Goal: Check status: Check status

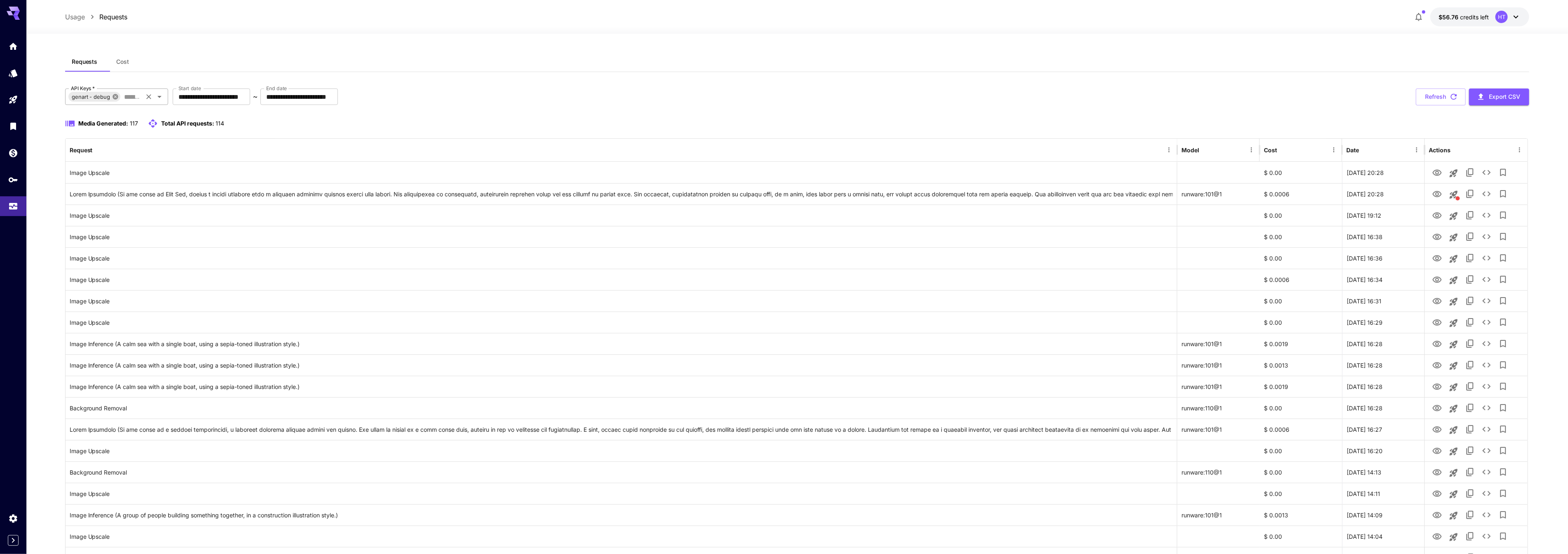
click at [119, 100] on icon at bounding box center [115, 97] width 6 height 6
click at [111, 105] on div "API Keys   *" at bounding box center [117, 96] width 103 height 17
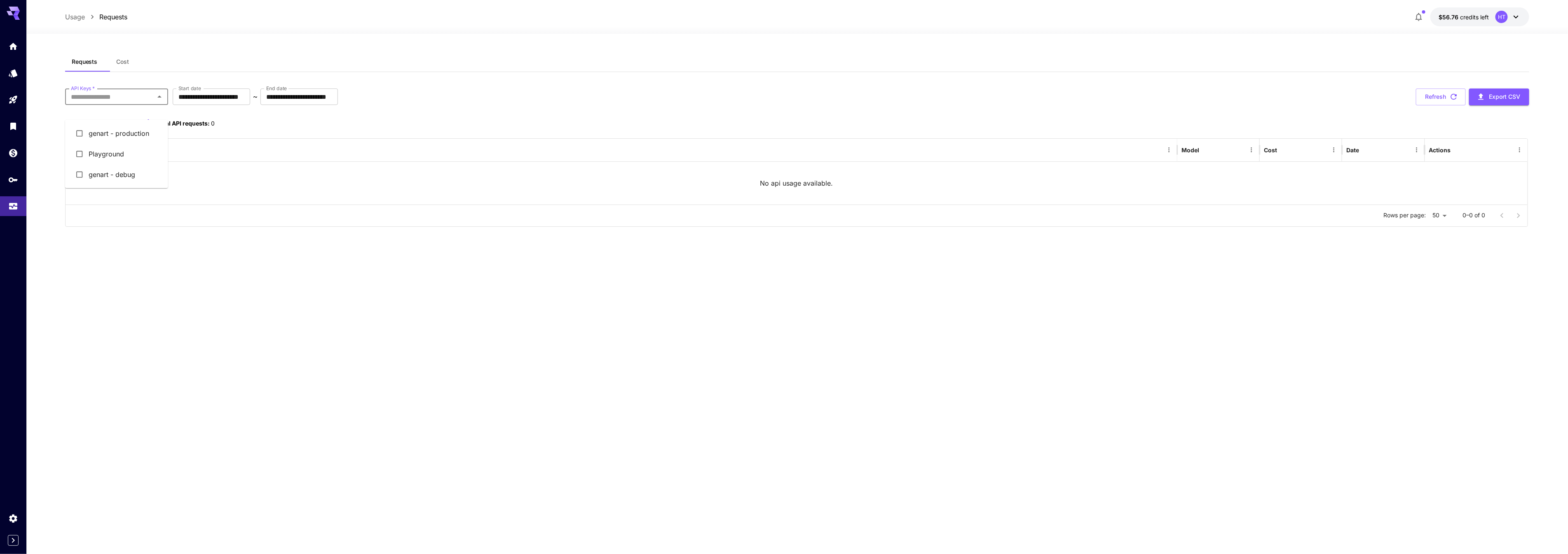
click at [112, 139] on li "genart - production" at bounding box center [117, 133] width 103 height 20
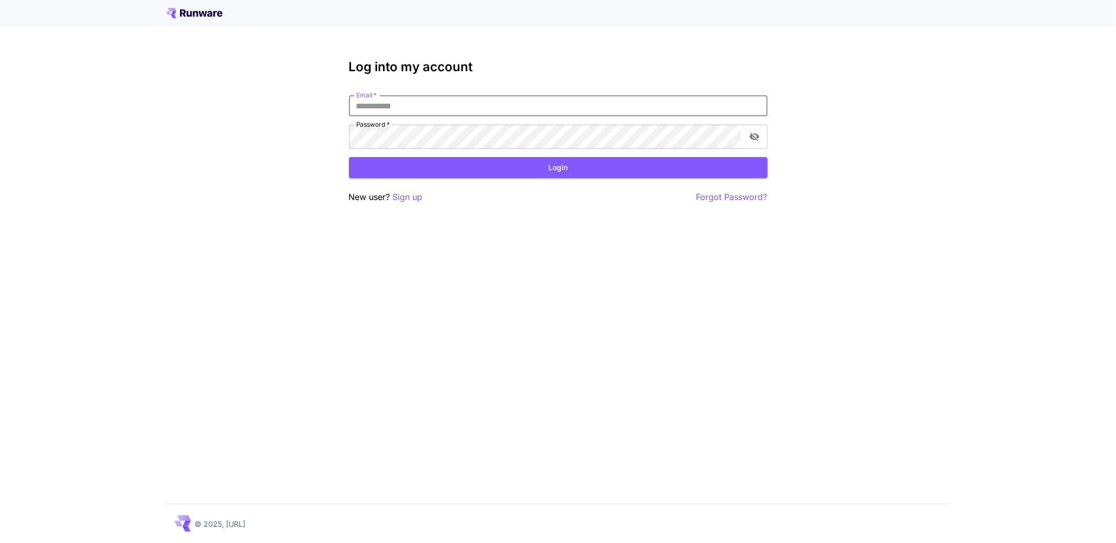
click at [543, 116] on input "Email   *" at bounding box center [558, 105] width 419 height 21
type input "**********"
click button "Login" at bounding box center [558, 167] width 419 height 21
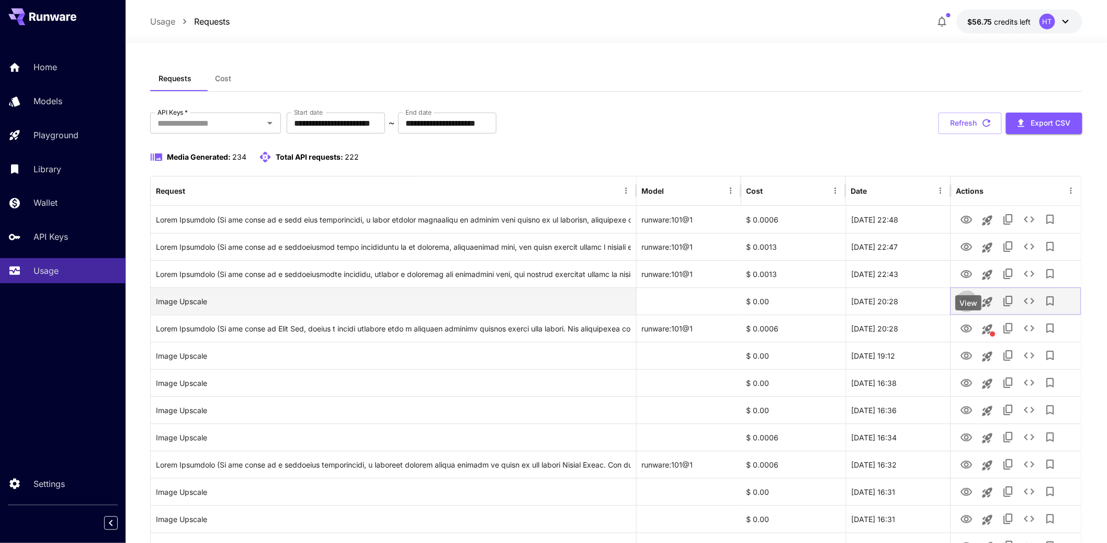
click at [969, 308] on icon "View" at bounding box center [966, 301] width 13 height 13
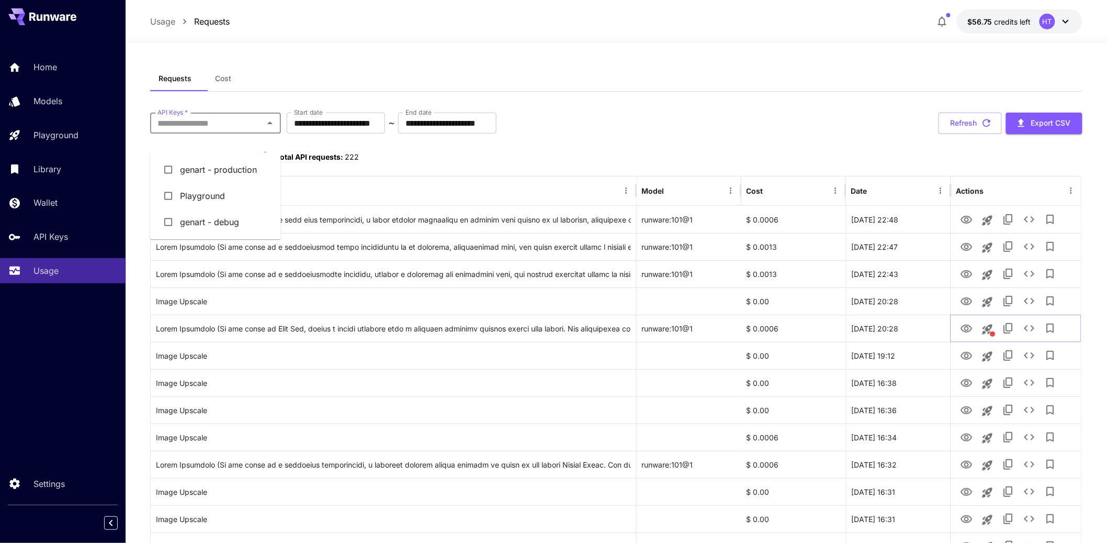
click at [217, 130] on input "API Keys   *" at bounding box center [206, 123] width 107 height 15
click at [216, 130] on input "API Keys   *" at bounding box center [206, 123] width 107 height 15
click at [204, 179] on li "genart - production" at bounding box center [215, 169] width 131 height 26
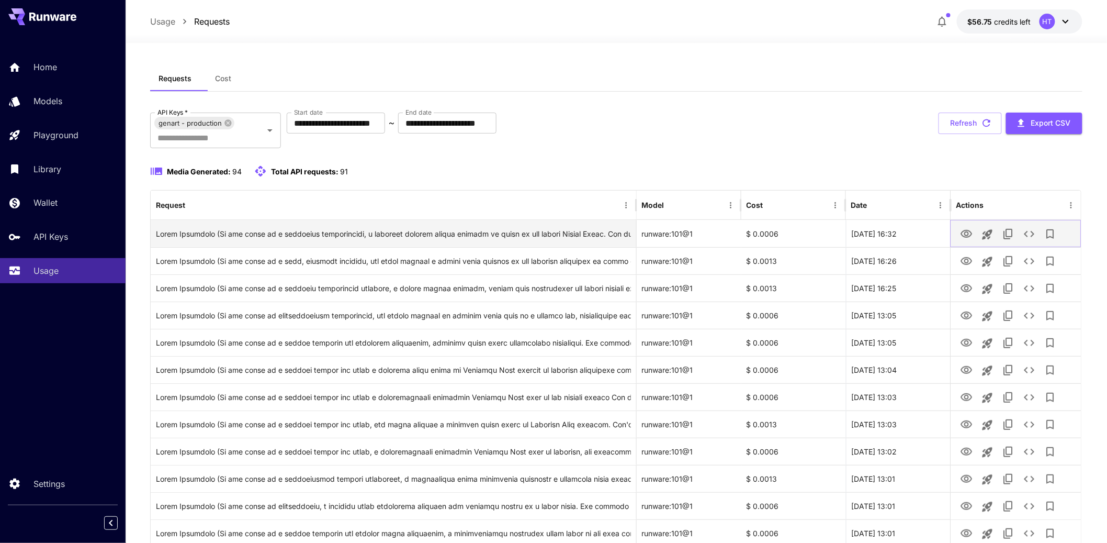
click at [966, 240] on icon "View" at bounding box center [966, 234] width 13 height 13
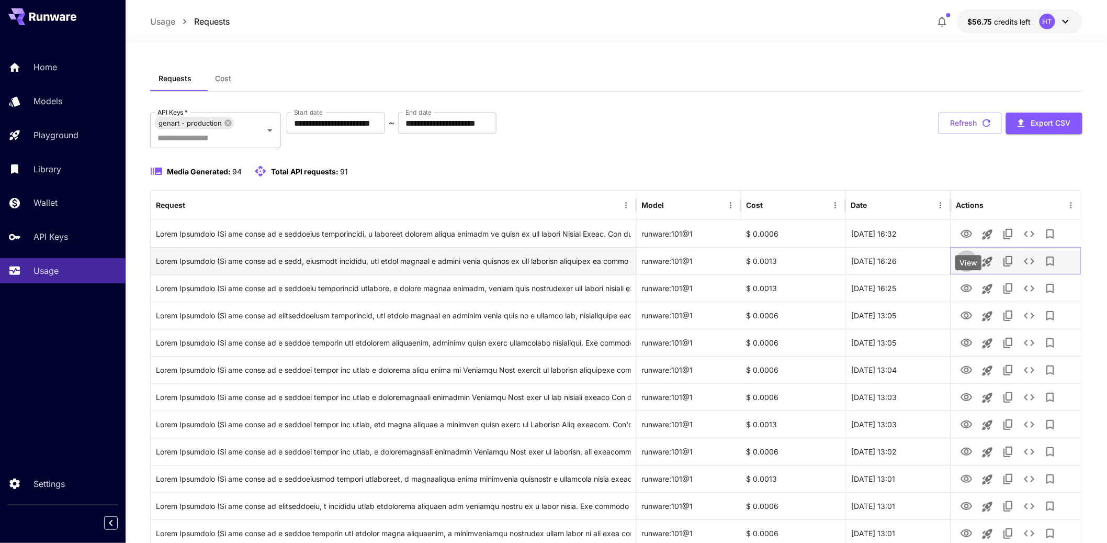
click at [965, 267] on icon "View" at bounding box center [966, 261] width 13 height 13
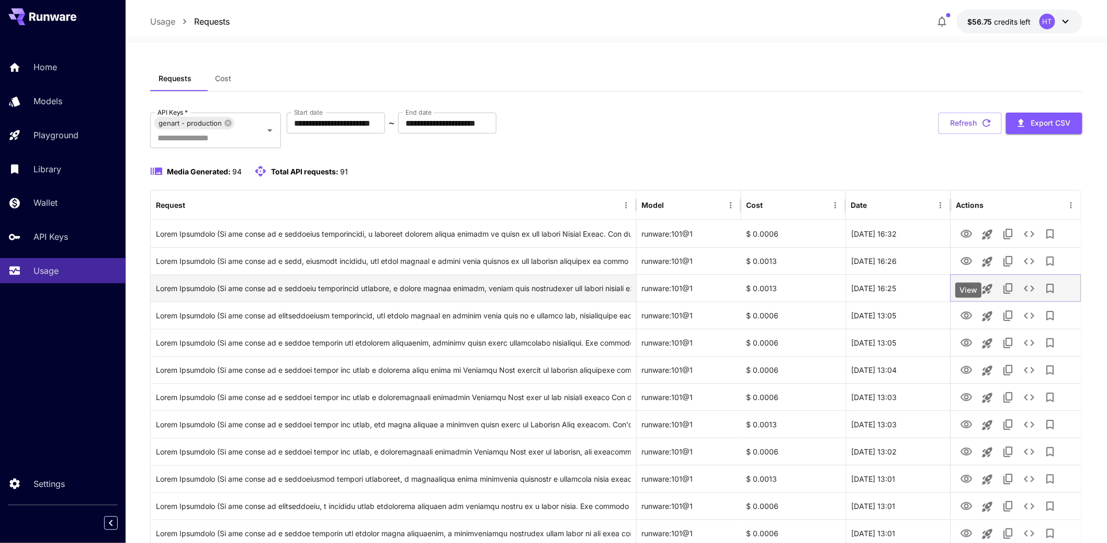
click at [964, 295] on icon "View" at bounding box center [966, 288] width 13 height 13
